Goal: Check status

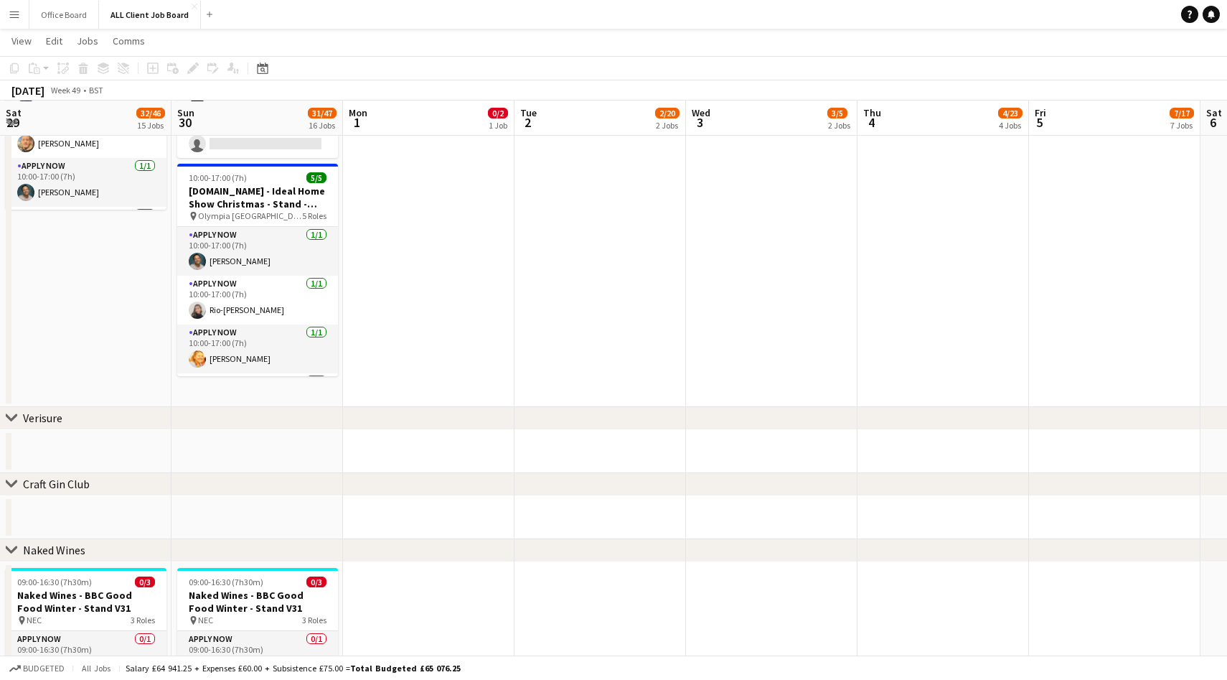
scroll to position [0, 660]
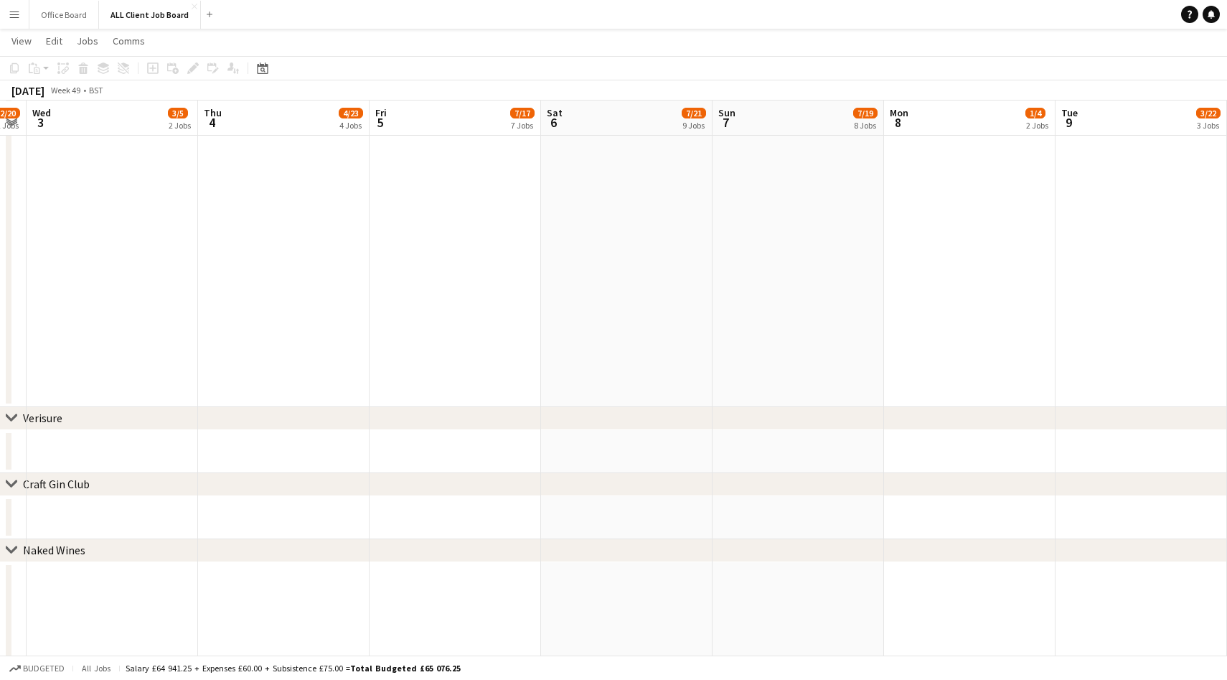
click at [4, 16] on button "Menu" at bounding box center [14, 14] width 29 height 29
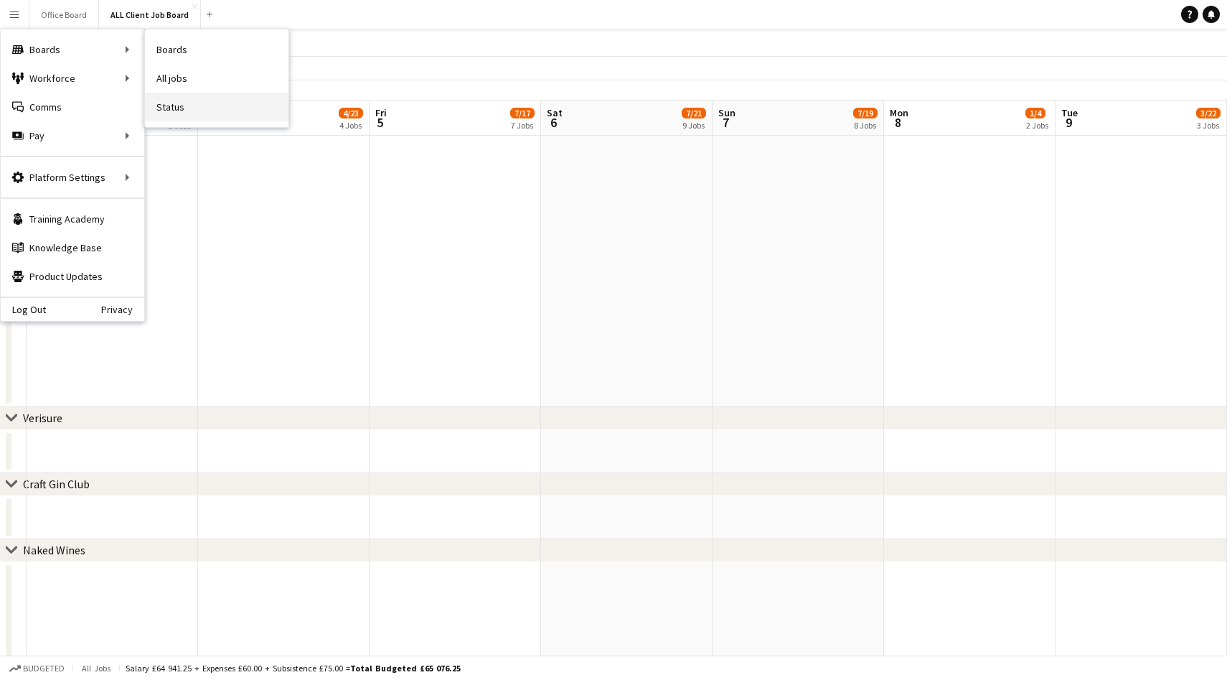
click at [182, 110] on link "Status" at bounding box center [217, 107] width 144 height 29
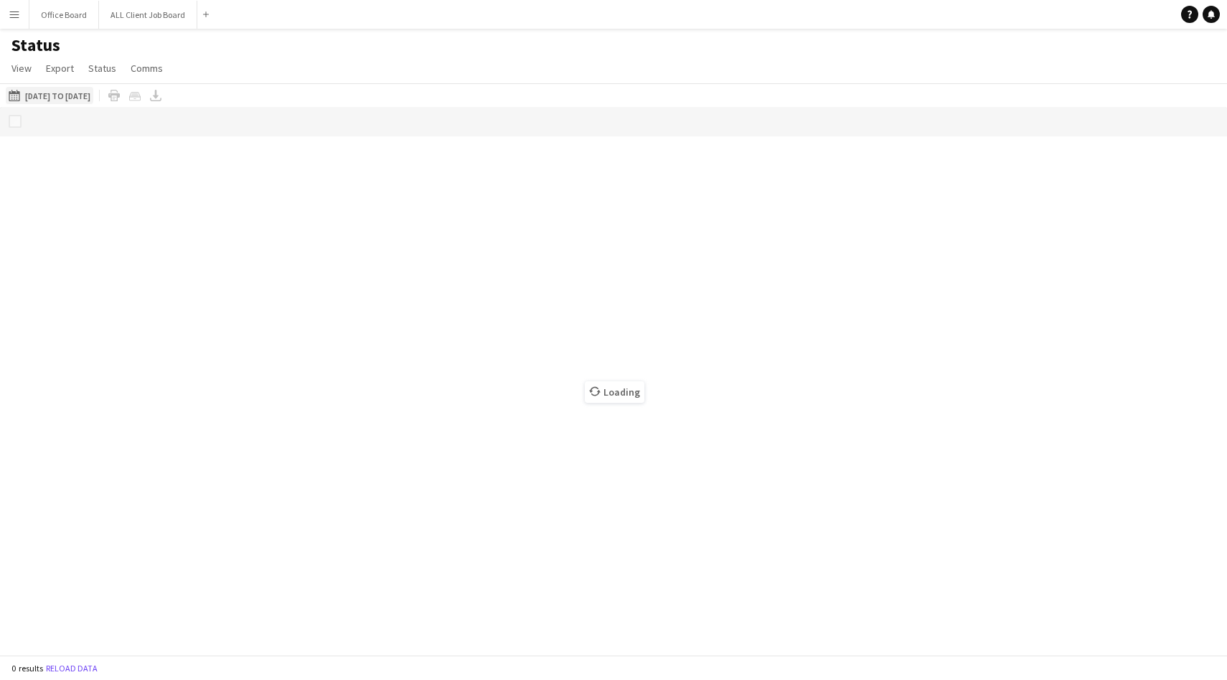
click at [62, 95] on button "[DATE] to [DATE] [DATE] to [DATE]" at bounding box center [50, 95] width 88 height 17
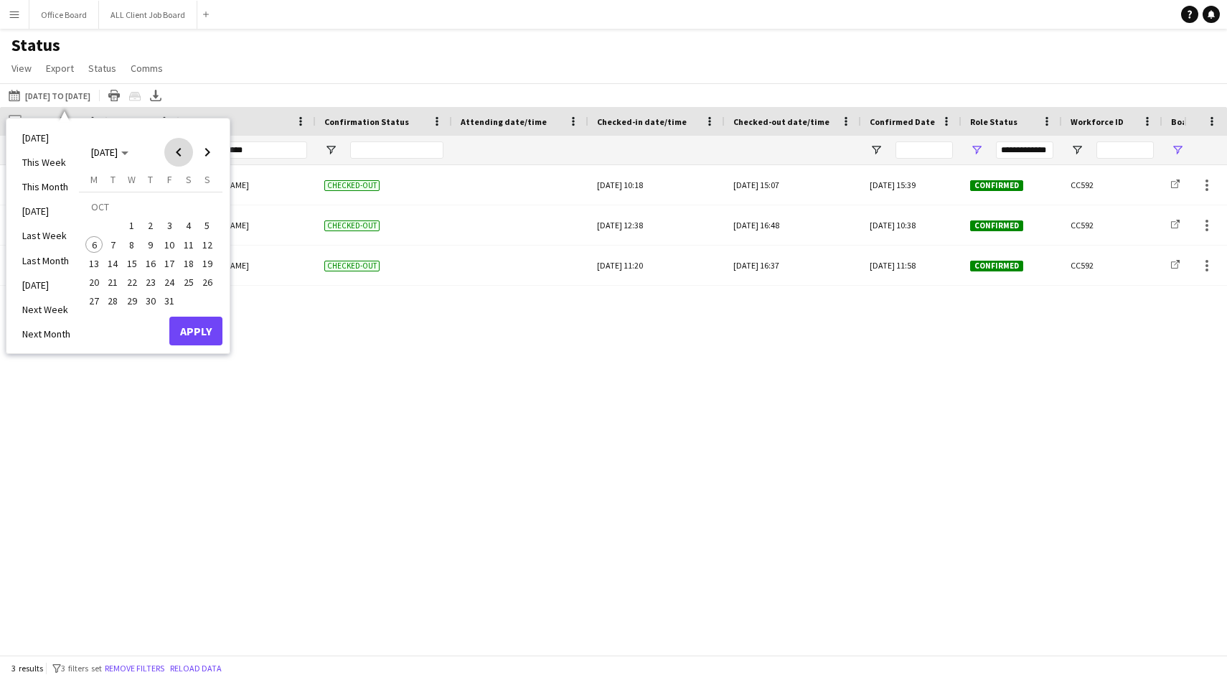
click at [176, 144] on span "Previous month" at bounding box center [178, 152] width 29 height 29
click at [92, 306] on span "29" at bounding box center [93, 301] width 17 height 17
click at [204, 152] on span "Next month" at bounding box center [207, 152] width 29 height 29
click at [208, 225] on span "5" at bounding box center [207, 225] width 17 height 17
click at [203, 327] on button "Apply" at bounding box center [195, 331] width 53 height 29
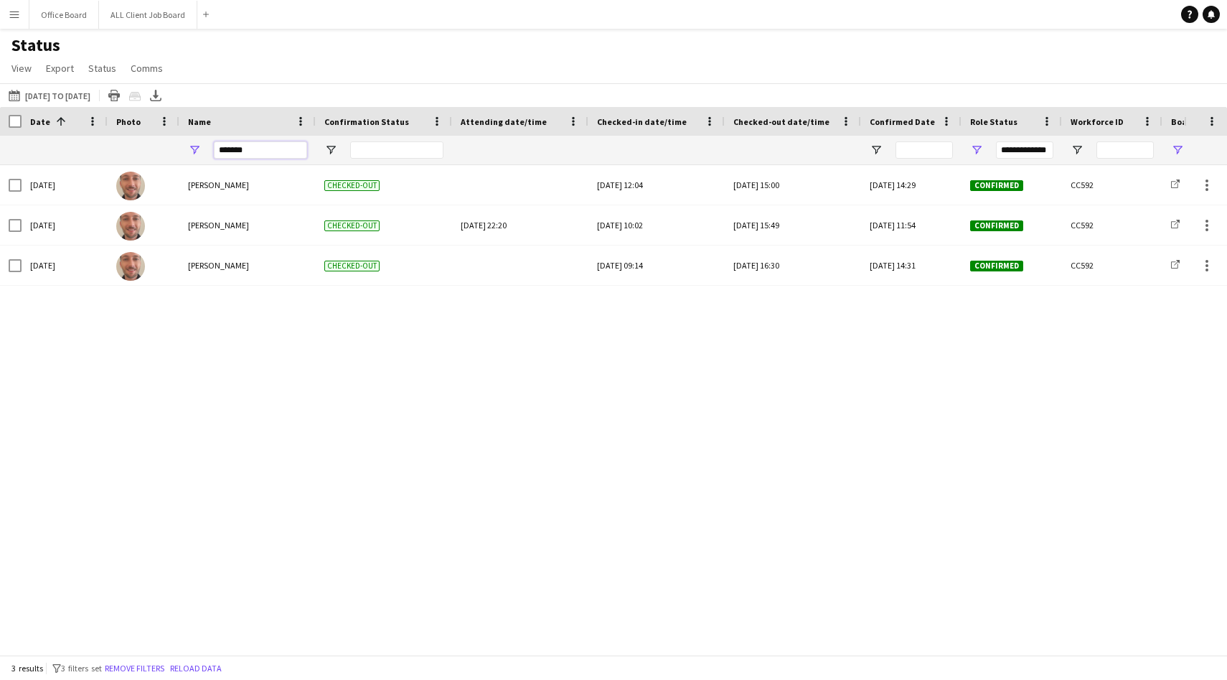
click at [245, 141] on input "*******" at bounding box center [260, 149] width 93 height 17
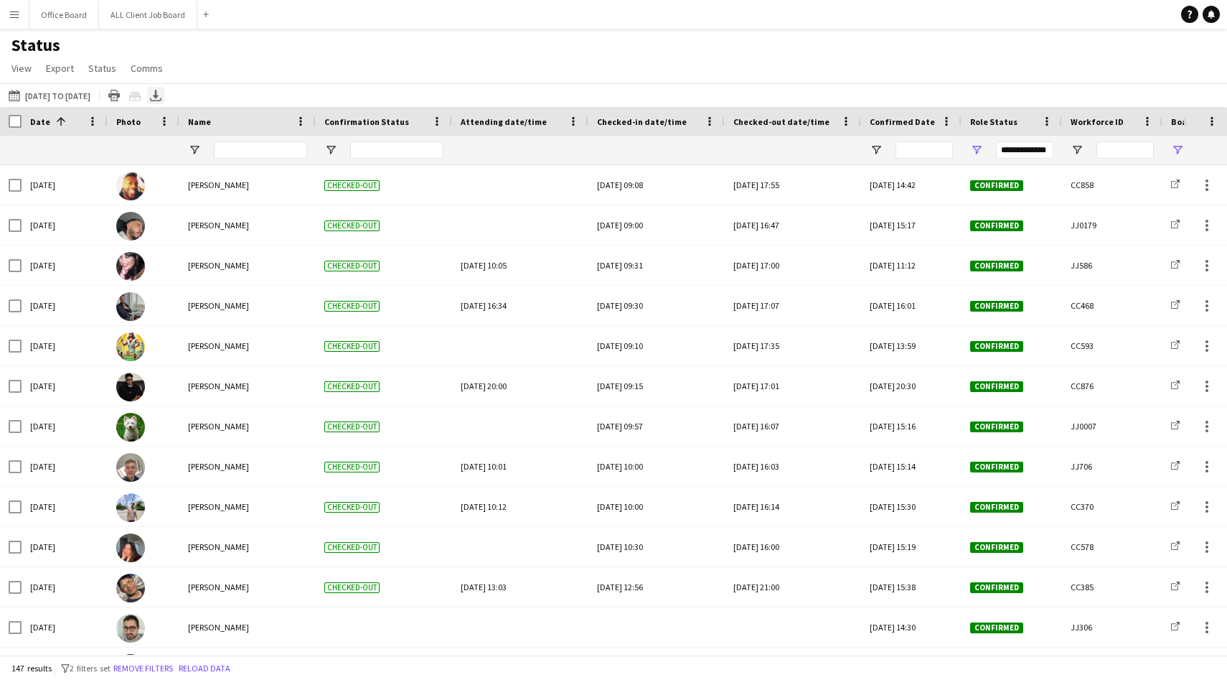
click at [162, 100] on icon at bounding box center [155, 100] width 11 height 4
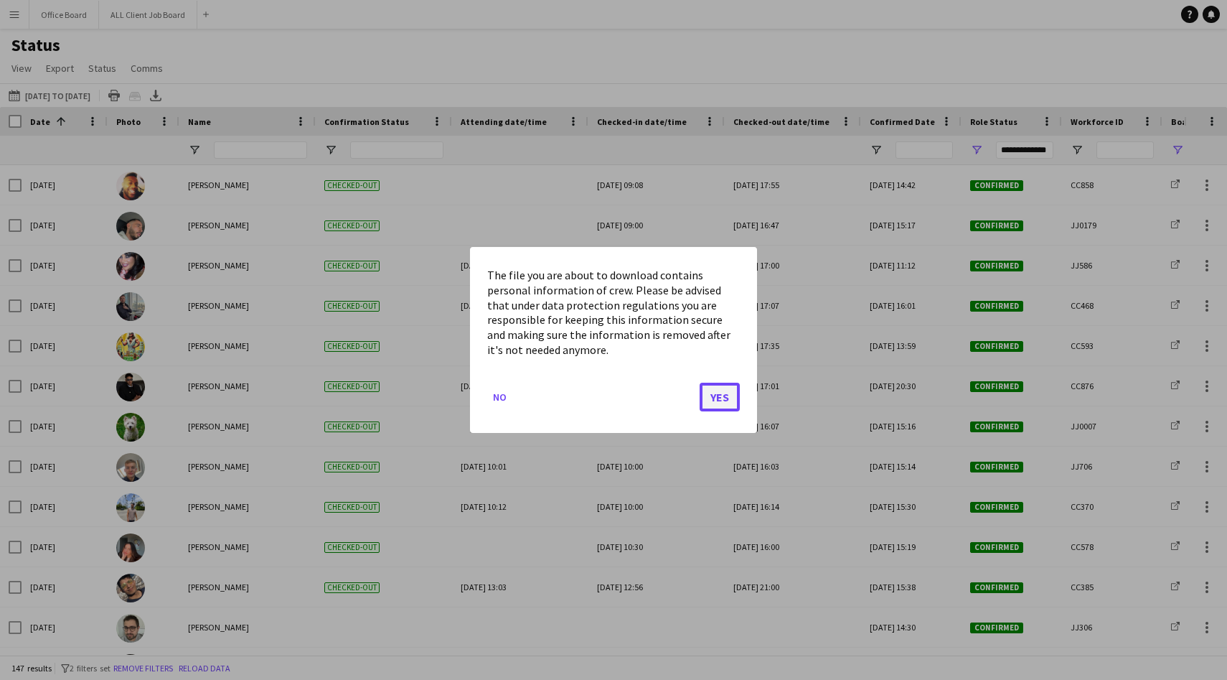
click at [714, 396] on button "Yes" at bounding box center [720, 397] width 40 height 29
